Goal: Task Accomplishment & Management: Use online tool/utility

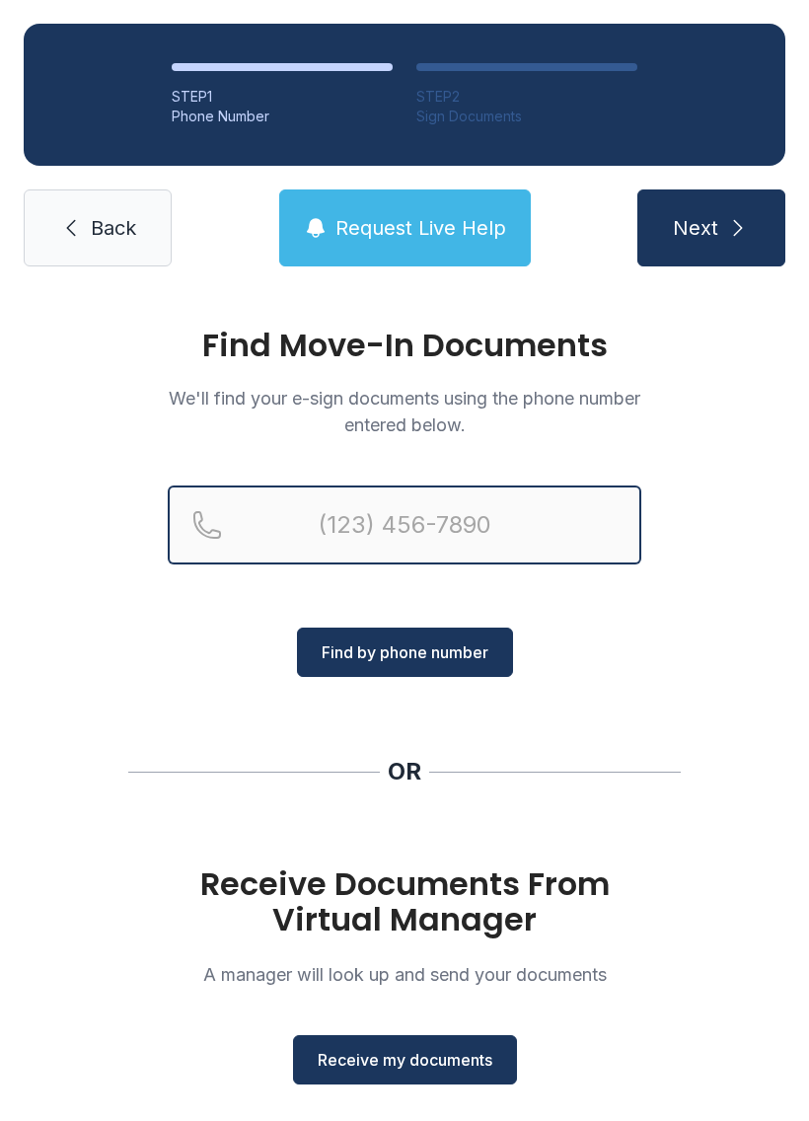
click at [420, 504] on input "Reservation phone number" at bounding box center [405, 524] width 474 height 79
type input "[PHONE_NUMBER]"
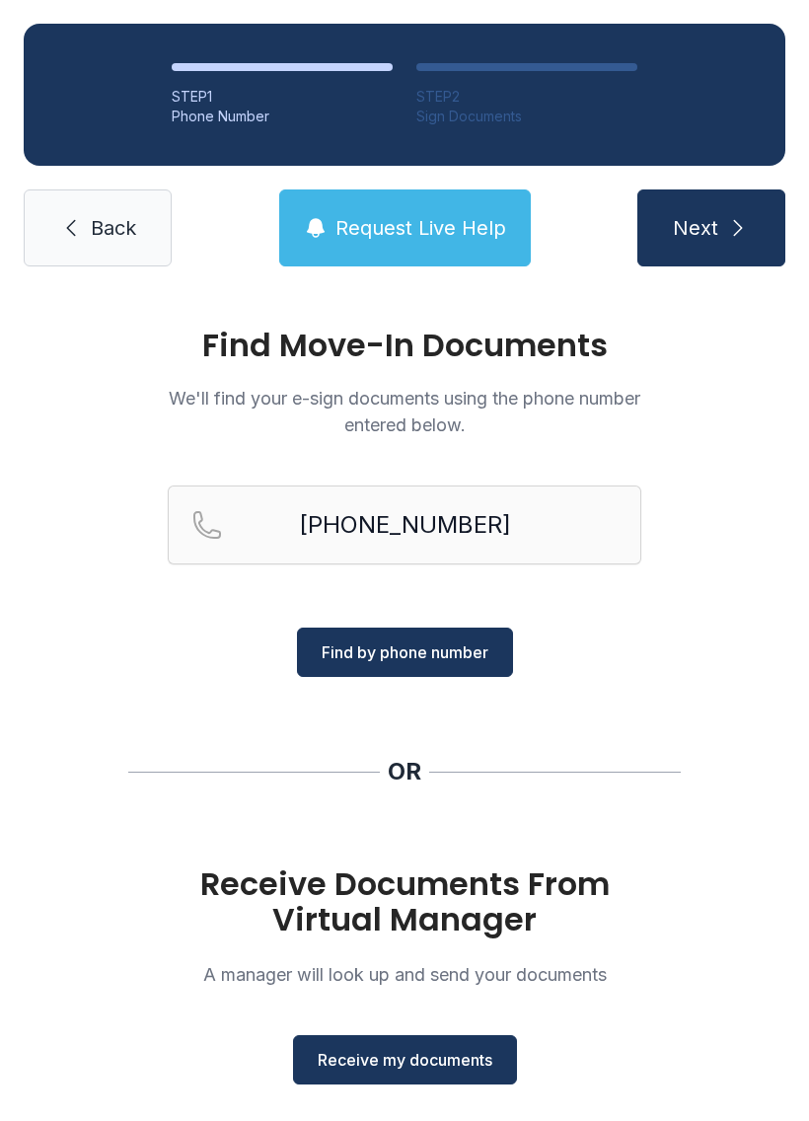
click at [437, 662] on span "Find by phone number" at bounding box center [405, 652] width 167 height 24
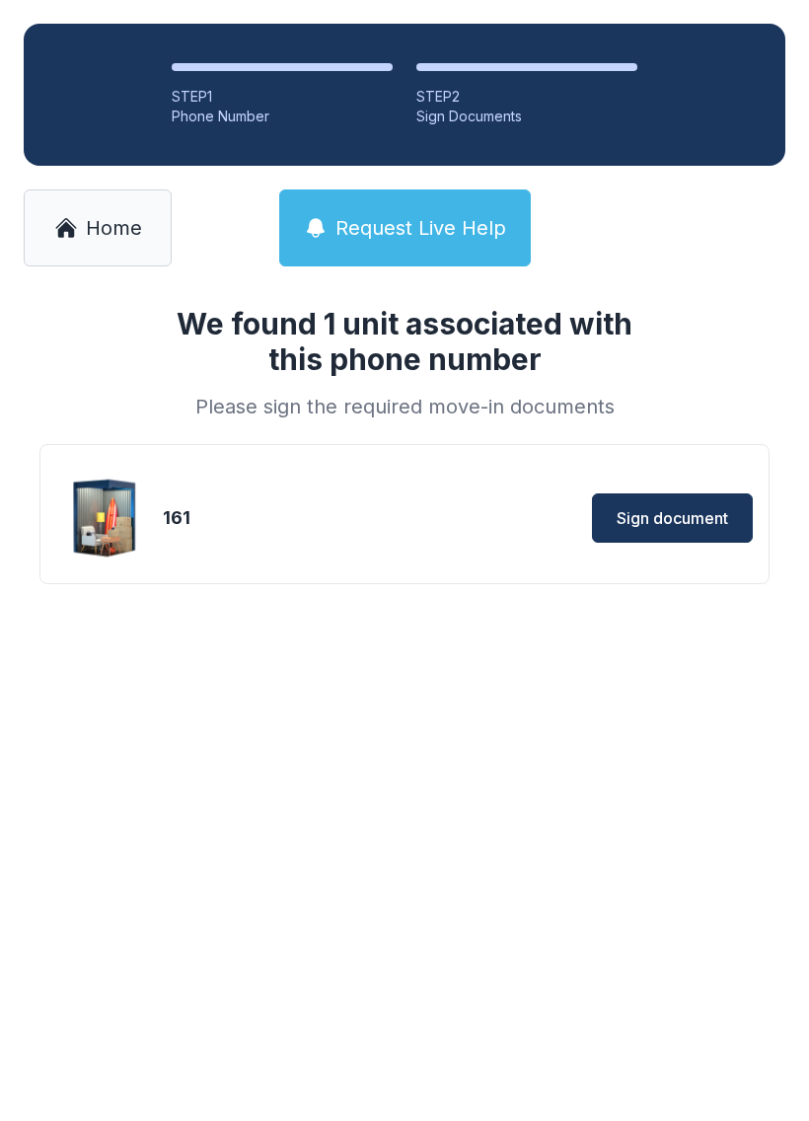
click at [478, 650] on div "We found 1 unit associated with this phone number Please sign the required move…" at bounding box center [404, 476] width 809 height 373
click at [674, 528] on span "Sign document" at bounding box center [672, 518] width 111 height 24
click at [88, 223] on span "Home" at bounding box center [114, 228] width 56 height 28
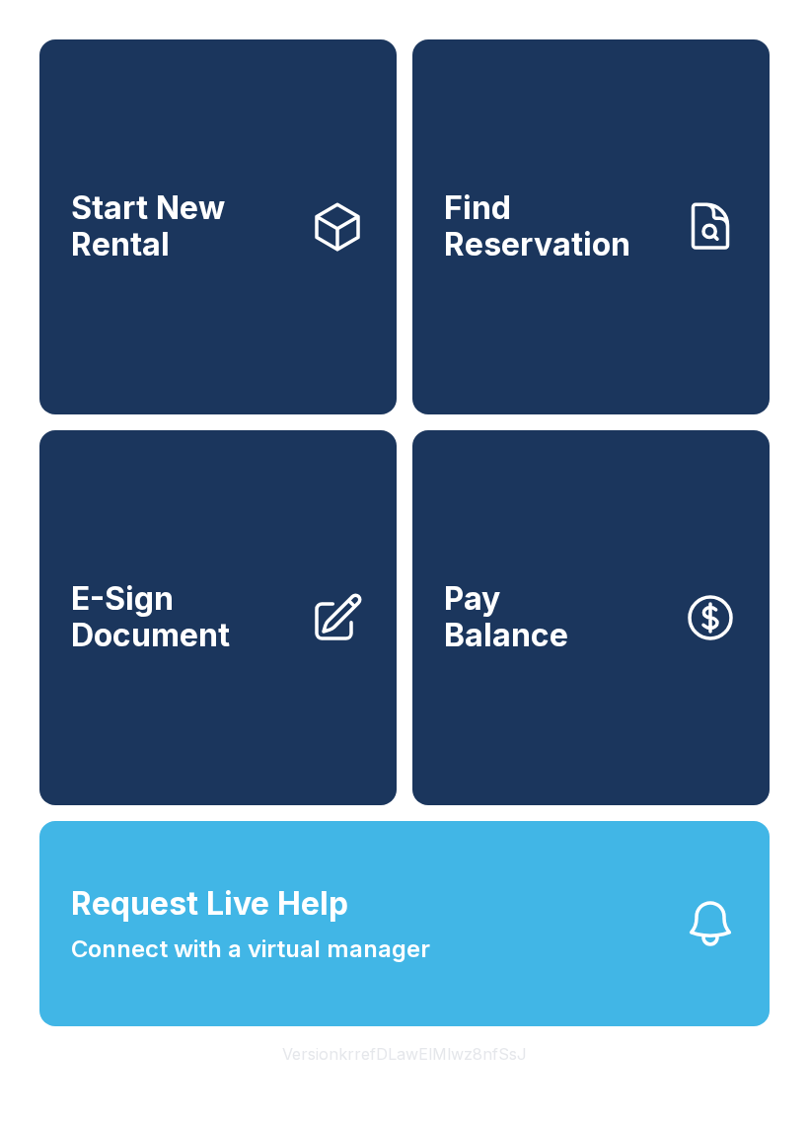
click at [242, 700] on link "E-Sign Document" at bounding box center [217, 617] width 357 height 375
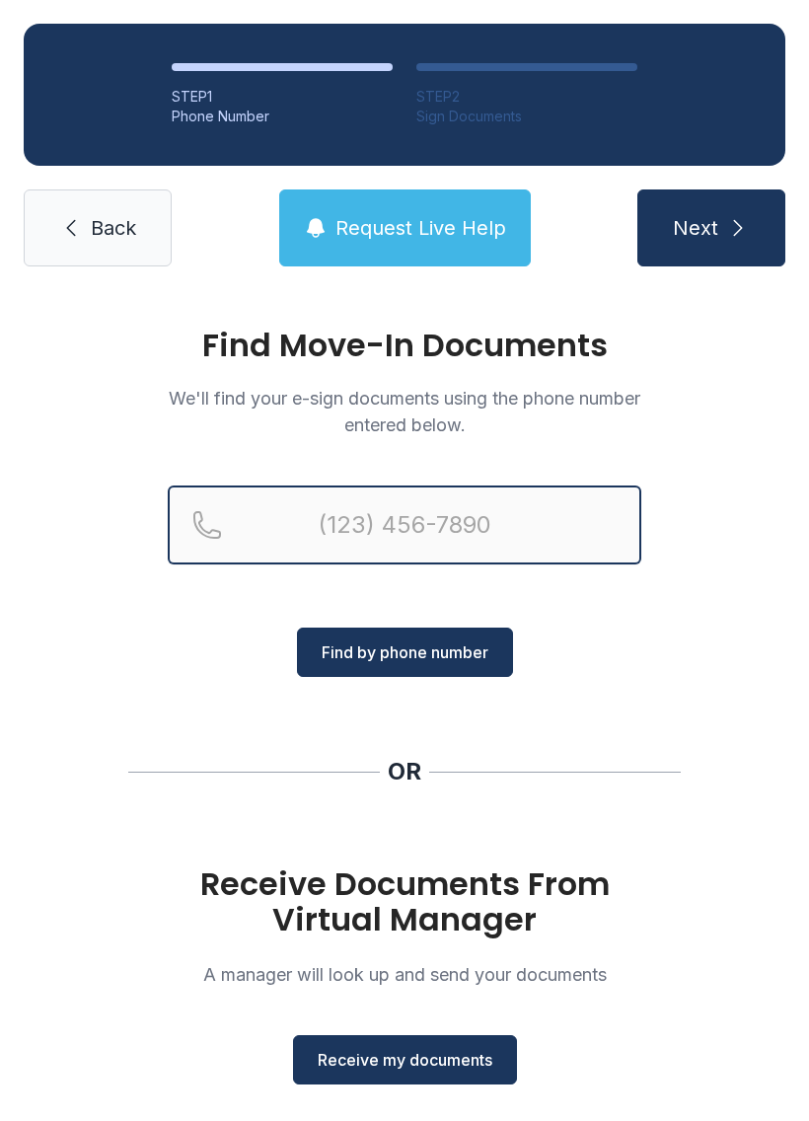
click at [447, 524] on input "Reservation phone number" at bounding box center [405, 524] width 474 height 79
type input "[PHONE_NUMBER]"
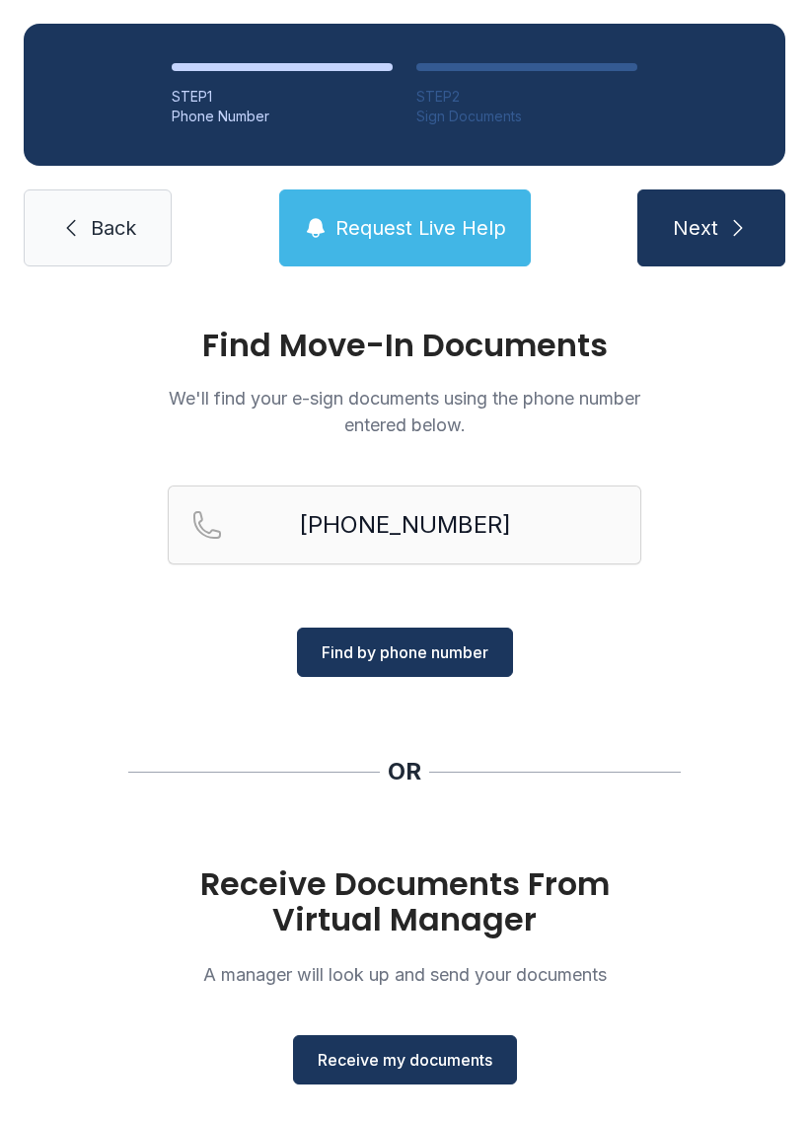
click at [467, 654] on span "Find by phone number" at bounding box center [405, 652] width 167 height 24
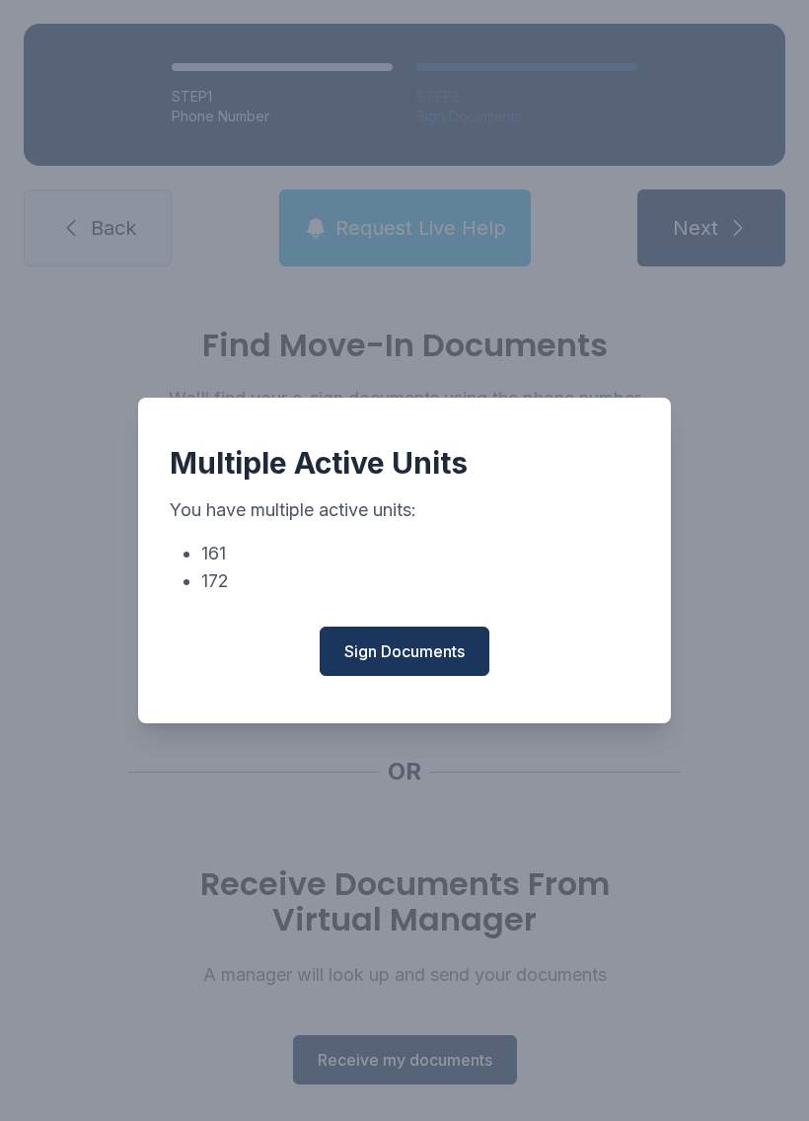
click at [424, 660] on span "Sign Documents" at bounding box center [404, 651] width 120 height 24
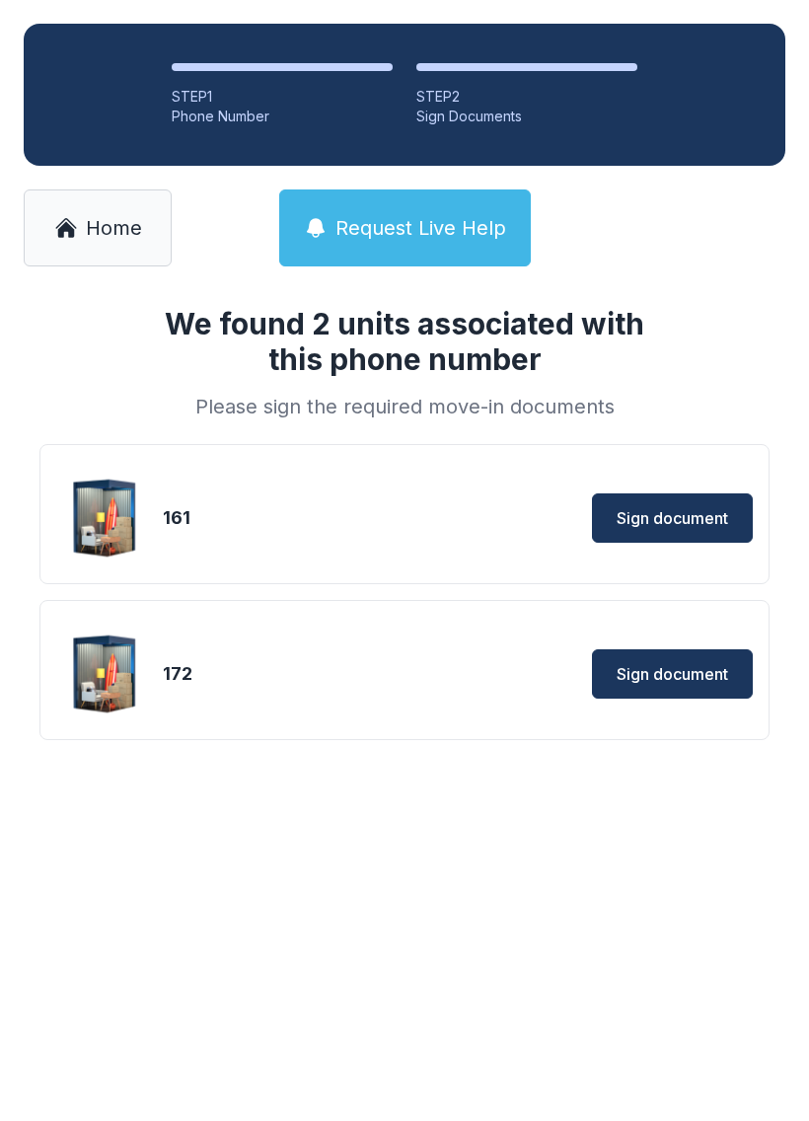
click at [670, 684] on span "Sign document" at bounding box center [672, 674] width 111 height 24
